Goal: Task Accomplishment & Management: Manage account settings

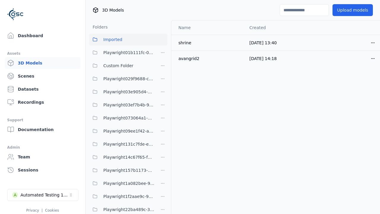
scroll to position [535, 0]
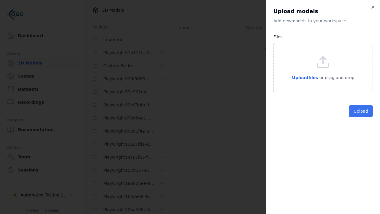
click at [361, 117] on button "Upload" at bounding box center [361, 111] width 24 height 12
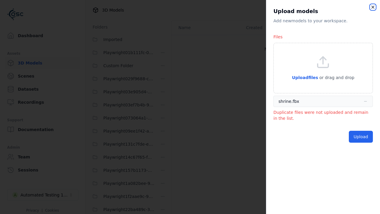
click at [372, 8] on icon "button" at bounding box center [372, 7] width 2 height 2
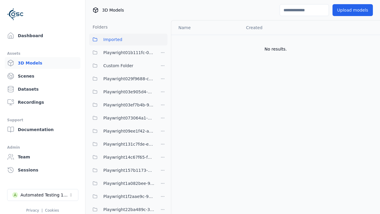
click at [113, 41] on span "Imported" at bounding box center [112, 39] width 19 height 7
click at [363, 42] on html "Support Dashboard Assets 3D Models Scenes Datasets Recordings Support Documenta…" at bounding box center [190, 107] width 380 height 214
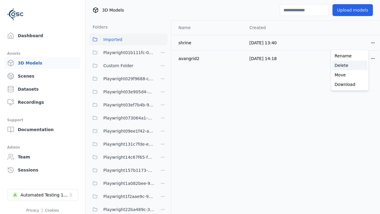
click at [349, 65] on div "Delete" at bounding box center [349, 65] width 35 height 9
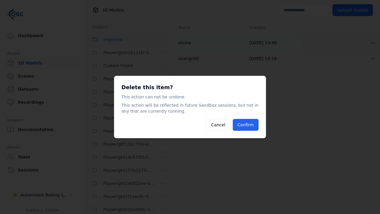
click at [246, 125] on button "Confirm" at bounding box center [246, 125] width 26 height 12
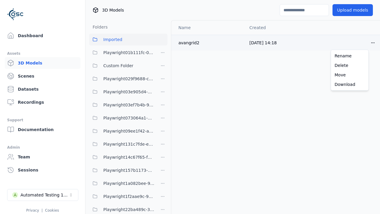
click at [362, 42] on html "Support Dashboard Assets 3D Models Scenes Datasets Recordings Support Documenta…" at bounding box center [190, 107] width 380 height 214
click at [247, 87] on html "Support Dashboard Assets 3D Models Scenes Datasets Recordings Support Documenta…" at bounding box center [190, 107] width 380 height 214
click at [163, 107] on html "Support Dashboard Assets 3D Models Scenes Datasets Recordings Support Documenta…" at bounding box center [190, 107] width 380 height 214
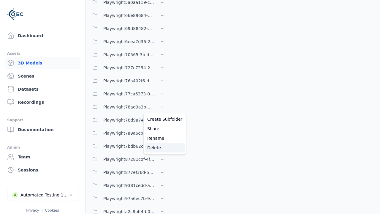
click at [162, 147] on div "Delete" at bounding box center [165, 147] width 40 height 9
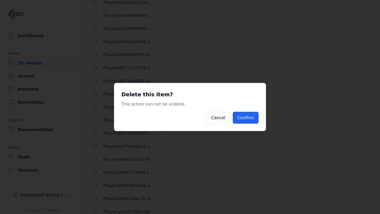
click at [246, 117] on button "Confirm" at bounding box center [246, 118] width 26 height 12
